Goal: Information Seeking & Learning: Understand process/instructions

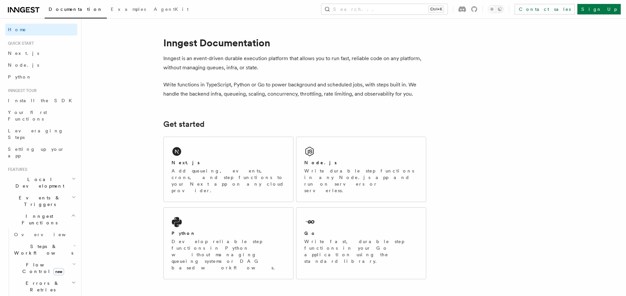
click at [17, 213] on span "Inngest Functions" at bounding box center [38, 219] width 66 height 13
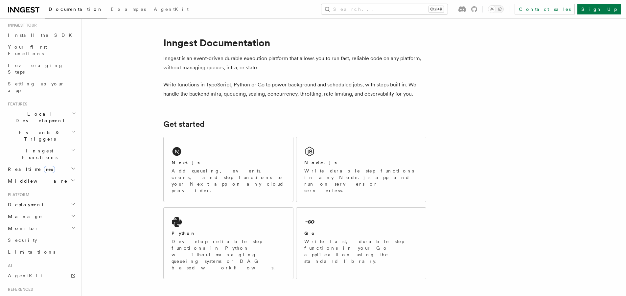
scroll to position [79, 0]
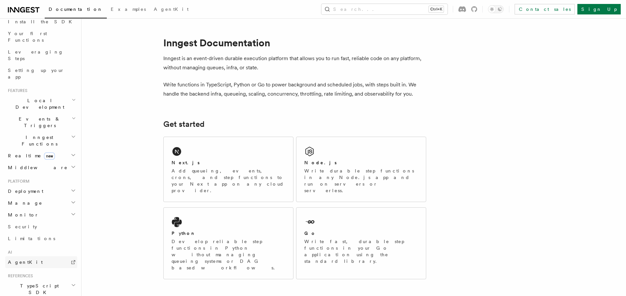
click at [26, 260] on span "AgentKit" at bounding box center [25, 262] width 35 height 5
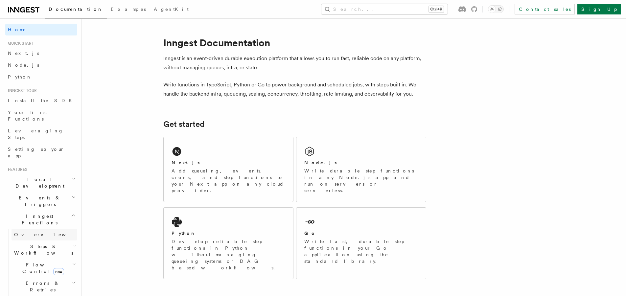
scroll to position [39, 0]
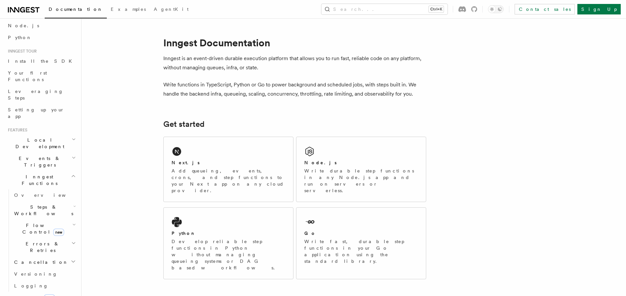
click at [41, 173] on span "Inngest Functions" at bounding box center [38, 179] width 66 height 13
click at [43, 204] on span "Steps & Workflows" at bounding box center [42, 210] width 62 height 13
click at [34, 277] on span "AI Inference" at bounding box center [39, 283] width 38 height 12
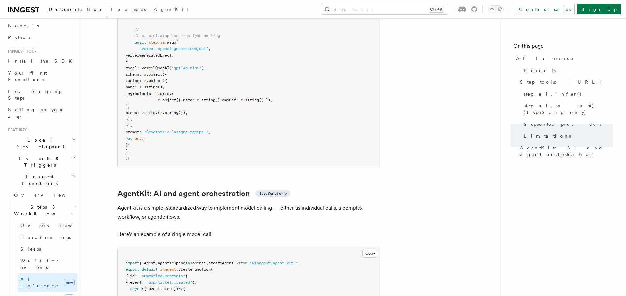
scroll to position [1853, 0]
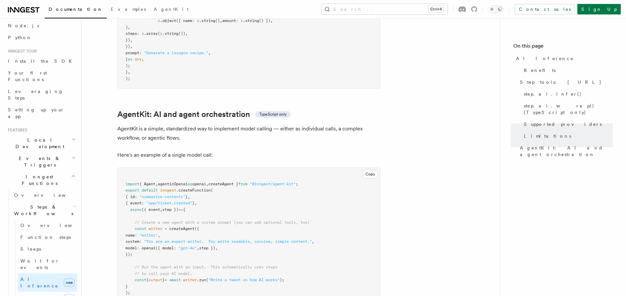
click at [329, 168] on pre "import { Agent , agenticOpenai as openai , createAgent } from "@inngest/agent-k…" at bounding box center [249, 238] width 262 height 141
click at [367, 170] on button "Copy Copied" at bounding box center [369, 174] width 15 height 9
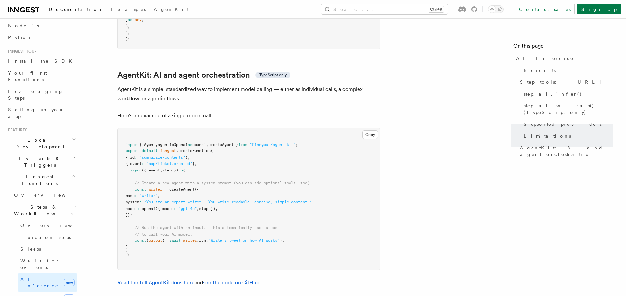
drag, startPoint x: 134, startPoint y: 158, endPoint x: 148, endPoint y: 183, distance: 28.7
click at [148, 183] on pre "import { Agent , agenticOpenai as openai , createAgent } from "@inngest/agent-k…" at bounding box center [249, 198] width 262 height 141
copy code "const writer = createAgent ({ name : "writer" , system : "You are an expert wri…"
drag, startPoint x: 135, startPoint y: 209, endPoint x: 304, endPoint y: 207, distance: 169.2
click at [304, 207] on pre "import { Agent , agenticOpenai as openai , createAgent } from "@inngest/agent-k…" at bounding box center [249, 198] width 262 height 141
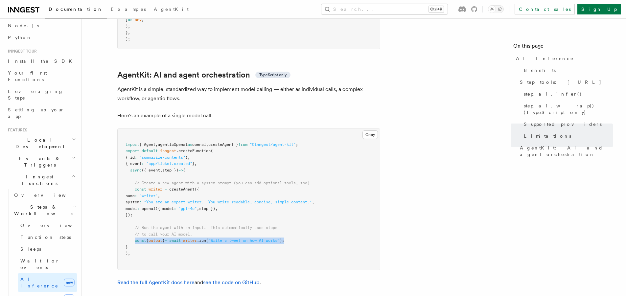
copy span "const { output } = await writer .run ( "Write a tweet on how AI works" );"
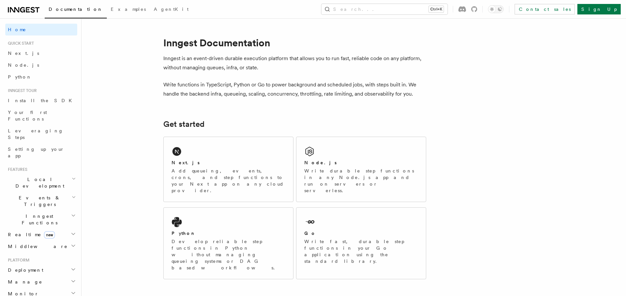
scroll to position [79, 0]
